Goal: Register for event/course

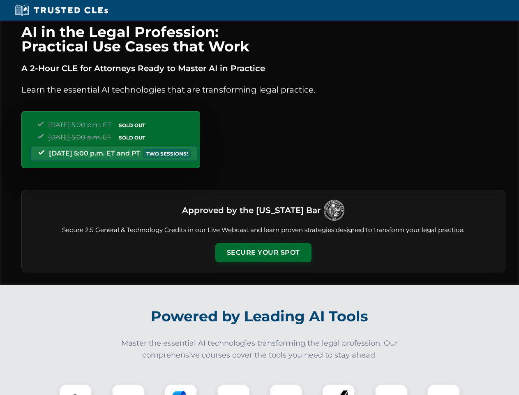
click at [263, 252] on button "Secure Your Spot" at bounding box center [263, 252] width 96 height 19
click at [76, 389] on img at bounding box center [76, 400] width 24 height 24
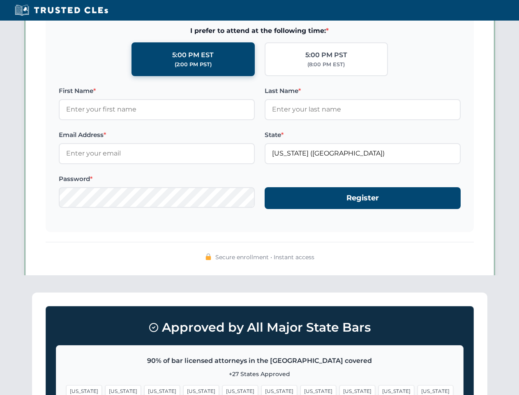
click at [300, 389] on span "[US_STATE]" at bounding box center [318, 391] width 36 height 12
click at [379, 389] on span "[US_STATE]" at bounding box center [397, 391] width 36 height 12
